Goal: Find specific page/section: Find specific page/section

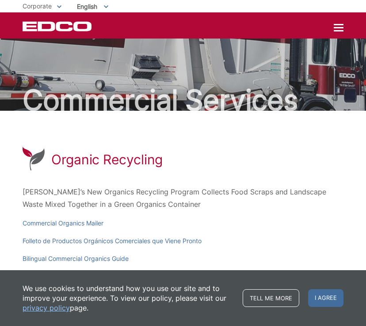
scroll to position [265, 0]
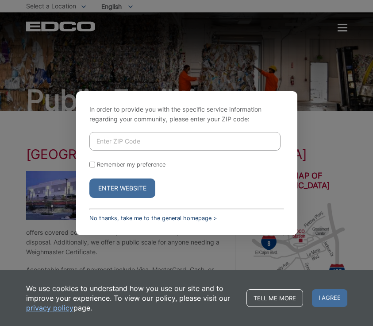
click at [187, 220] on link "No thanks, take me to the general homepage >" at bounding box center [152, 218] width 127 height 7
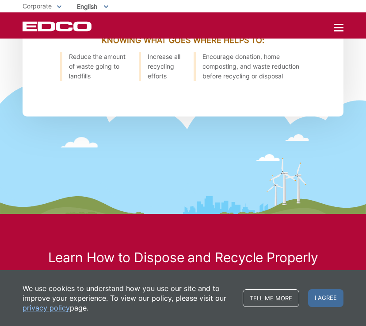
scroll to position [1123, 0]
